Goal: Task Accomplishment & Management: Manage account settings

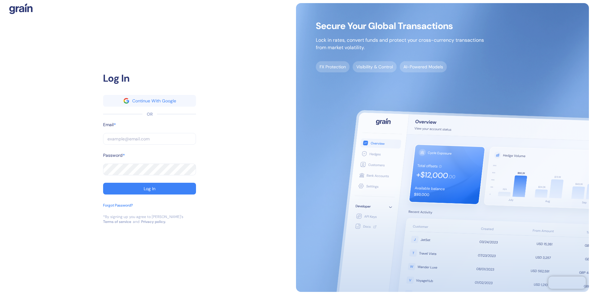
type input "[EMAIL_ADDRESS][PERSON_NAME][PERSON_NAME][DOMAIN_NAME]"
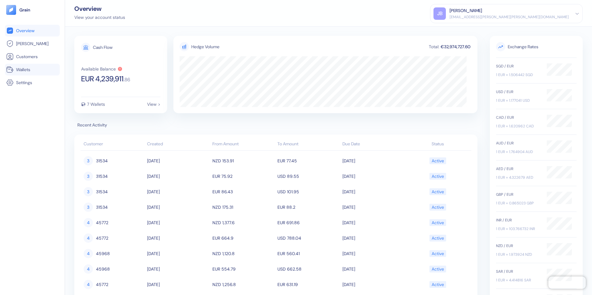
click at [28, 71] on span "Wallets" at bounding box center [23, 70] width 14 height 6
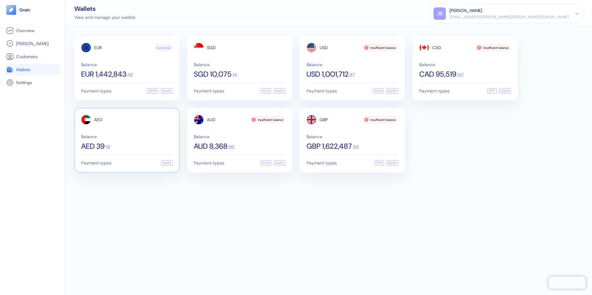
click at [125, 140] on div "Balance AED 39 . 19" at bounding box center [127, 142] width 92 height 15
